Goal: Check status: Check status

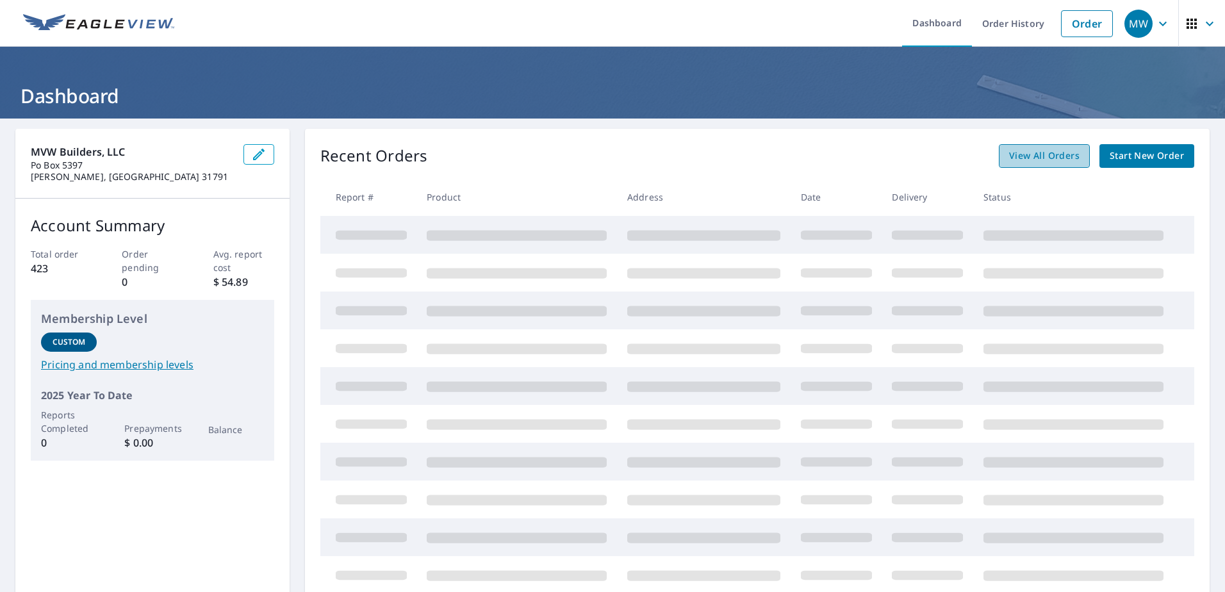
click at [1054, 152] on span "View All Orders" at bounding box center [1044, 156] width 70 height 16
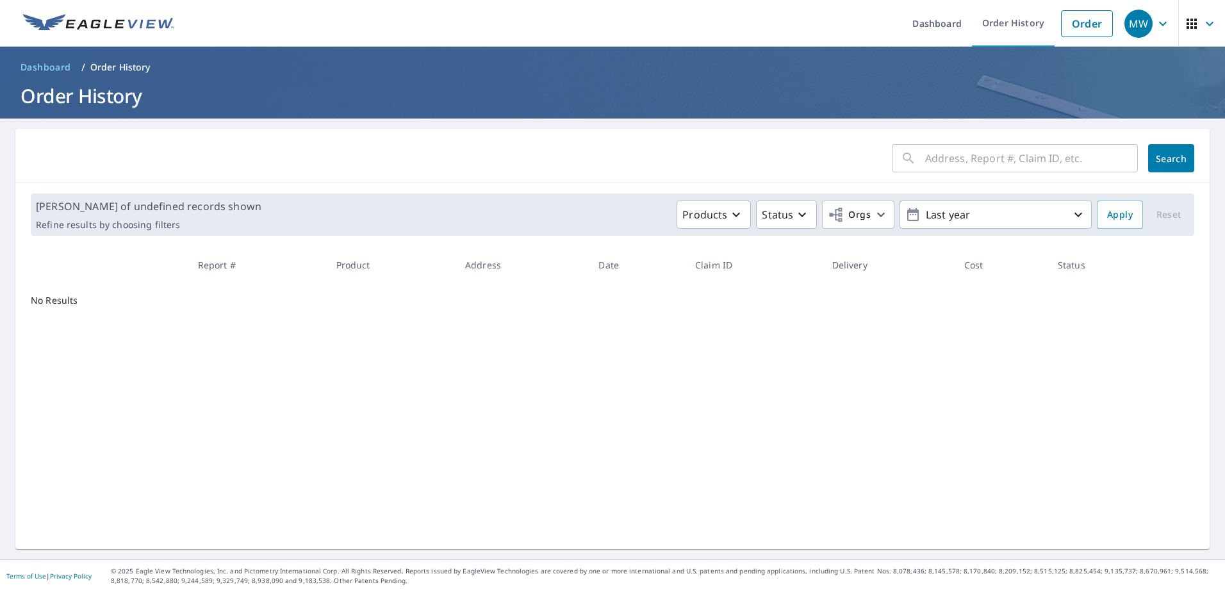
click at [992, 160] on input "text" at bounding box center [1031, 158] width 213 height 36
type input "1228"
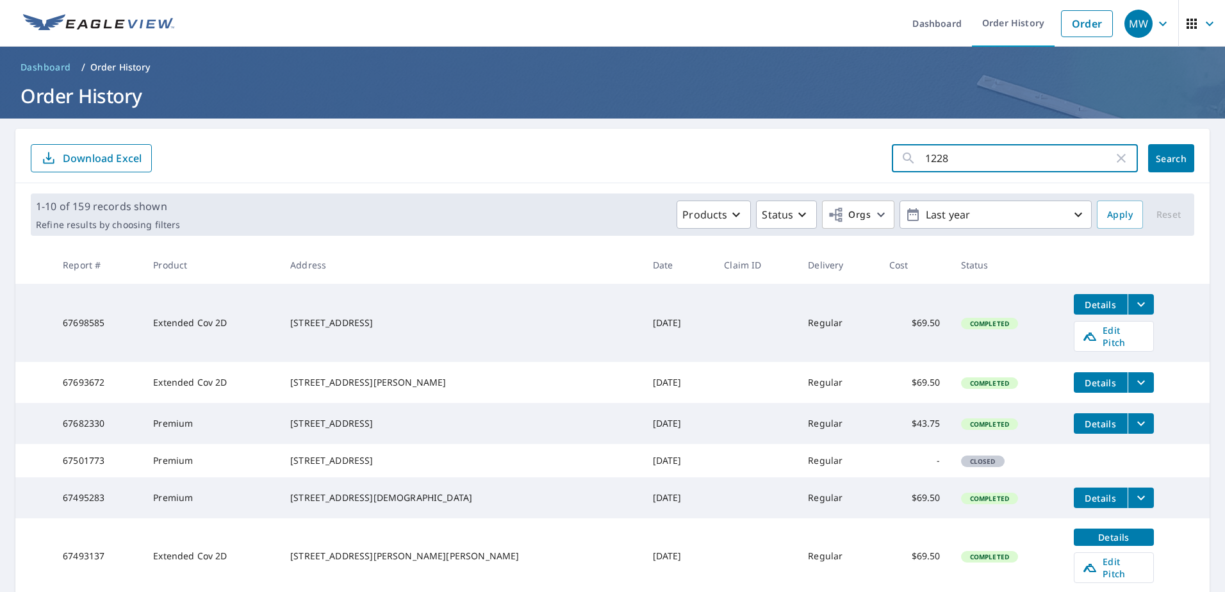
click button "Search" at bounding box center [1171, 158] width 46 height 28
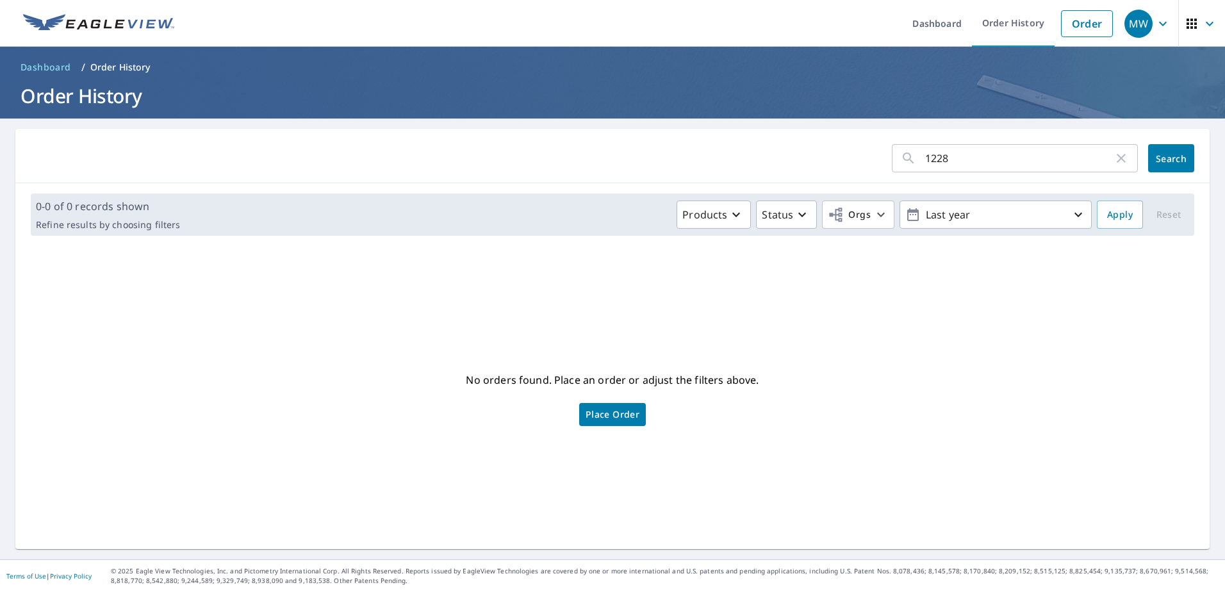
click at [946, 155] on input "1228" at bounding box center [1019, 158] width 188 height 36
type input "[STREET_ADDRESS][PERSON_NAME]"
click button "Search" at bounding box center [1171, 158] width 46 height 28
drag, startPoint x: 1010, startPoint y: 162, endPoint x: 912, endPoint y: 165, distance: 97.4
click at [912, 165] on div "[STREET_ADDRESS][PERSON_NAME] ​" at bounding box center [1015, 158] width 246 height 28
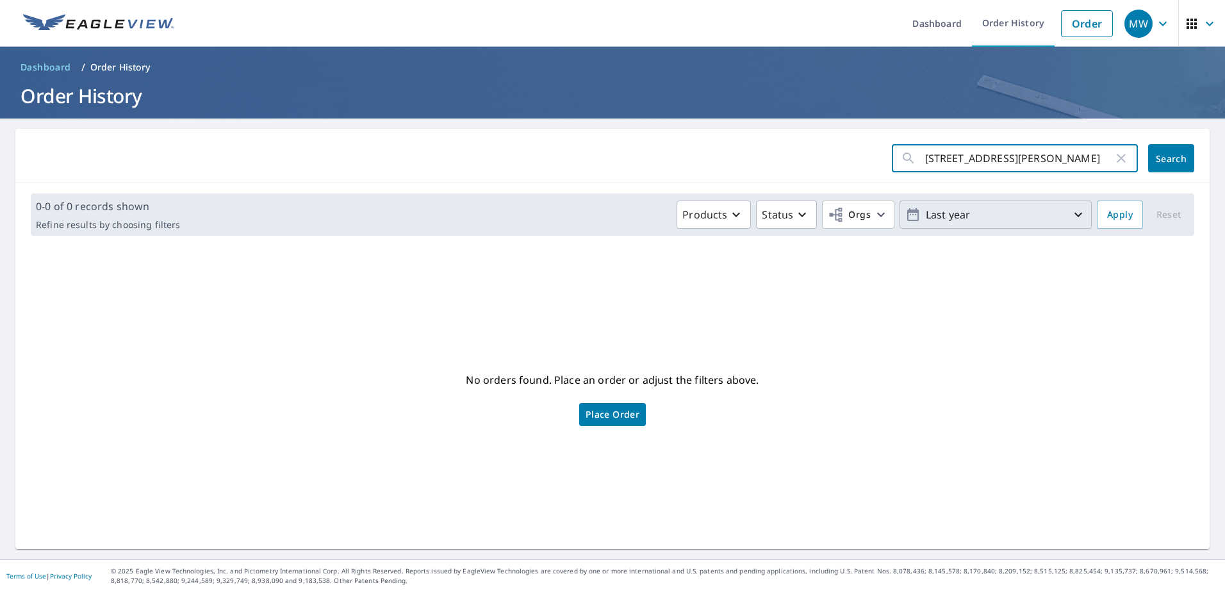
click at [1019, 222] on p "Last year" at bounding box center [996, 215] width 150 height 22
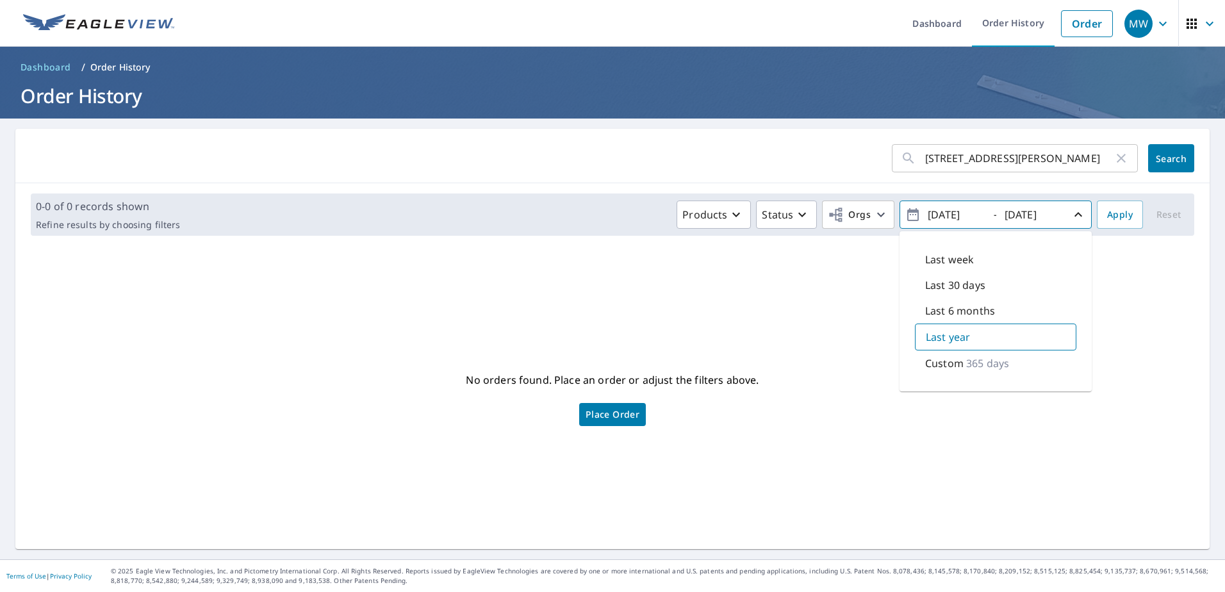
click at [989, 356] on p "365 days" at bounding box center [987, 363] width 43 height 15
click at [961, 215] on input "[DATE]" at bounding box center [955, 214] width 63 height 21
click at [973, 213] on input "[DATE]" at bounding box center [955, 214] width 63 height 21
type input "[DATE]"
click at [1115, 214] on span "Apply" at bounding box center [1120, 215] width 26 height 16
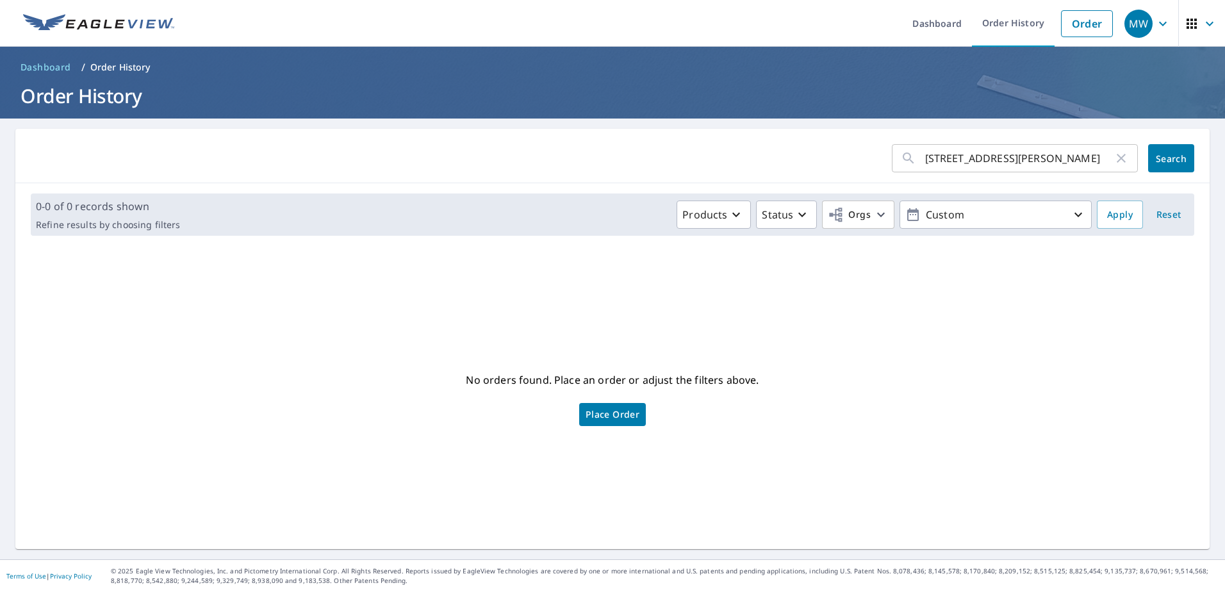
click at [1009, 165] on input "[STREET_ADDRESS][PERSON_NAME]" at bounding box center [1019, 158] width 188 height 36
click at [1009, 164] on input "[STREET_ADDRESS][PERSON_NAME]" at bounding box center [1019, 158] width 188 height 36
type input "1228 [PERSON_NAME]"
click button "Search" at bounding box center [1171, 158] width 46 height 28
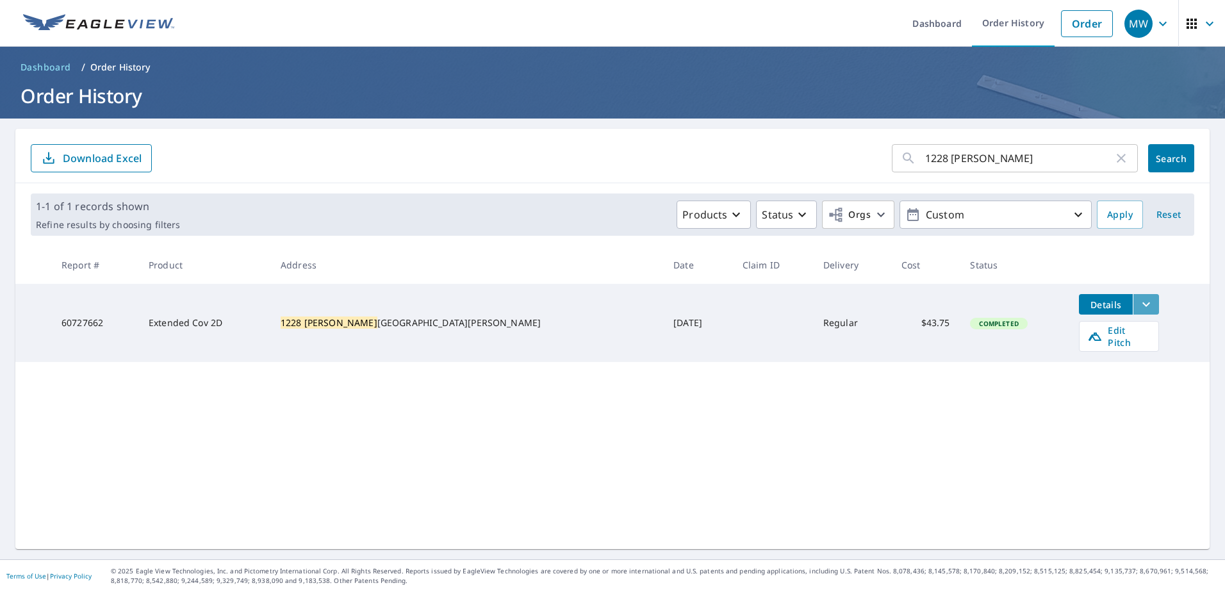
click at [1133, 304] on button "filesDropdownBtn-60727662" at bounding box center [1146, 304] width 26 height 21
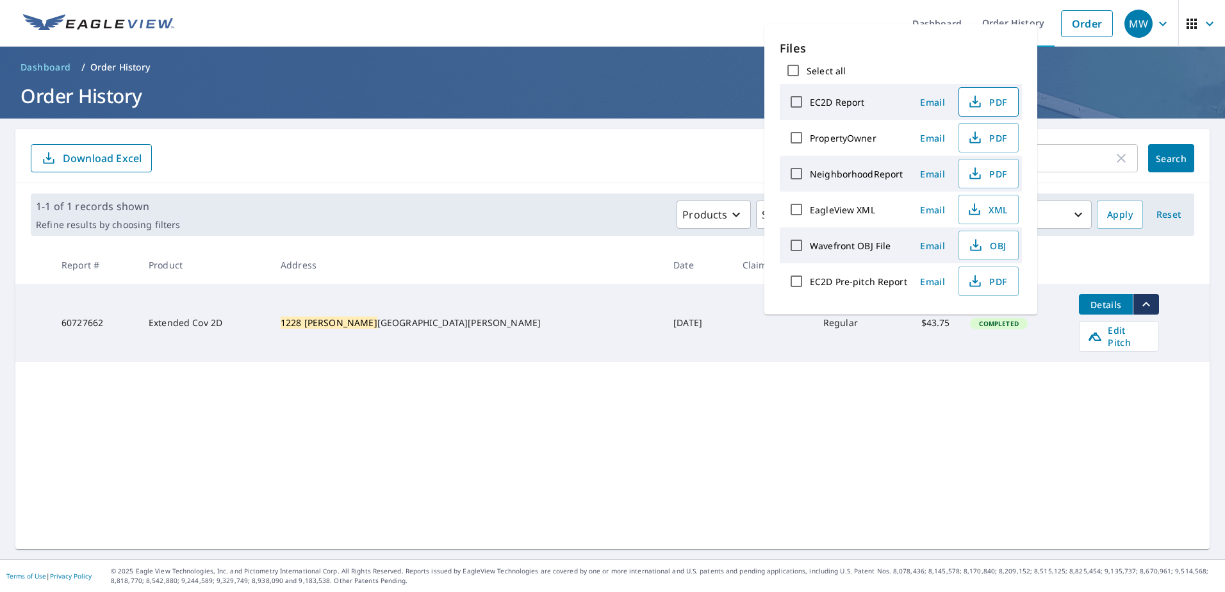
click at [977, 105] on icon "button" at bounding box center [975, 101] width 15 height 15
